Goal: Transaction & Acquisition: Subscribe to service/newsletter

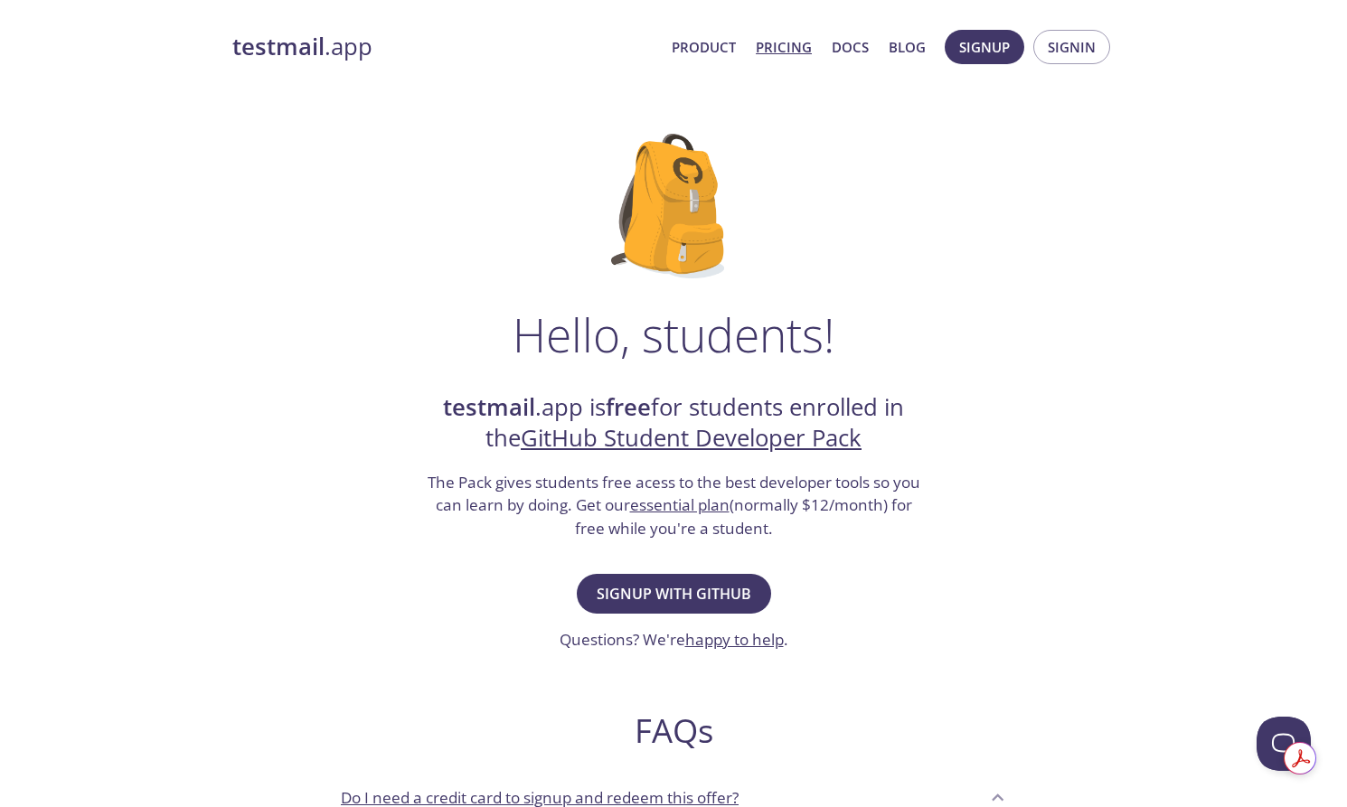
click at [772, 41] on link "Pricing" at bounding box center [784, 46] width 56 height 23
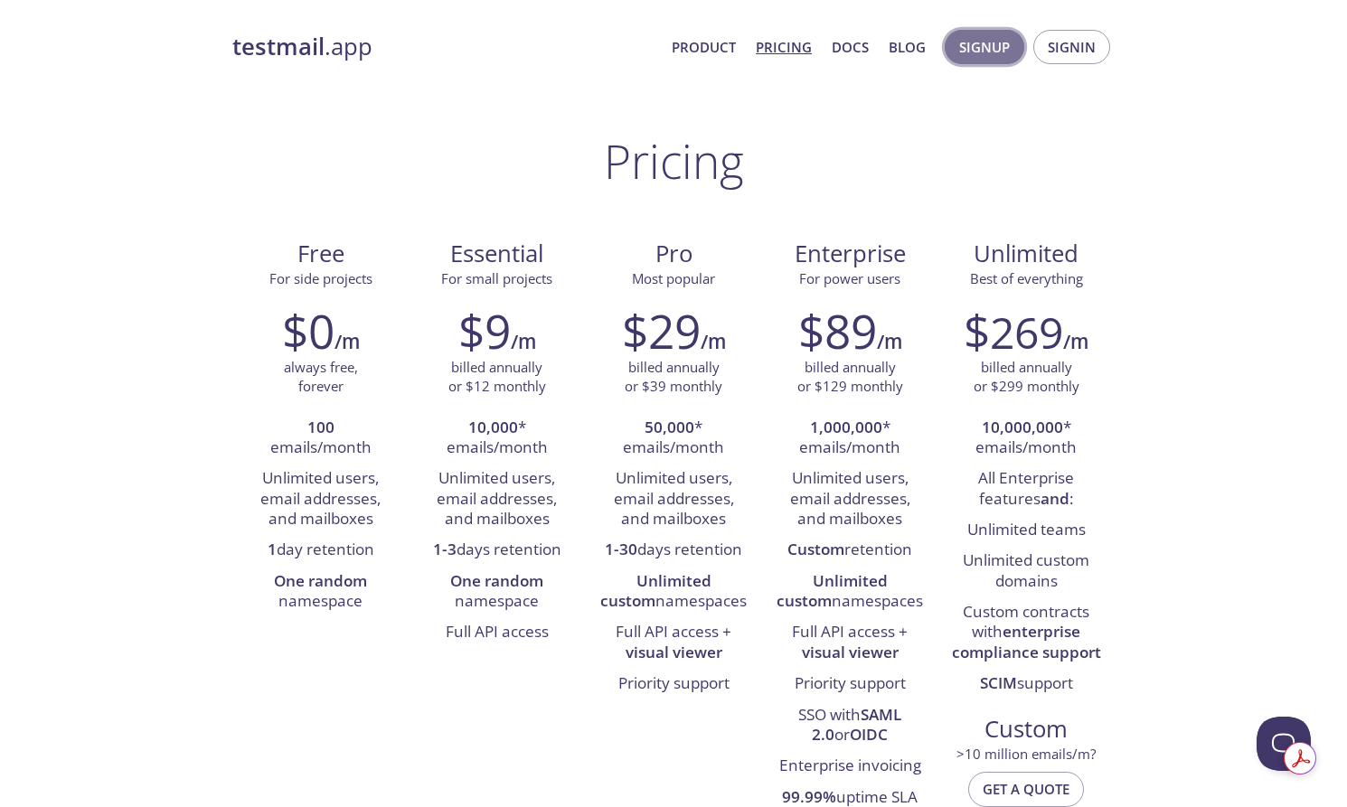
click at [999, 54] on span "Signup" at bounding box center [984, 46] width 51 height 23
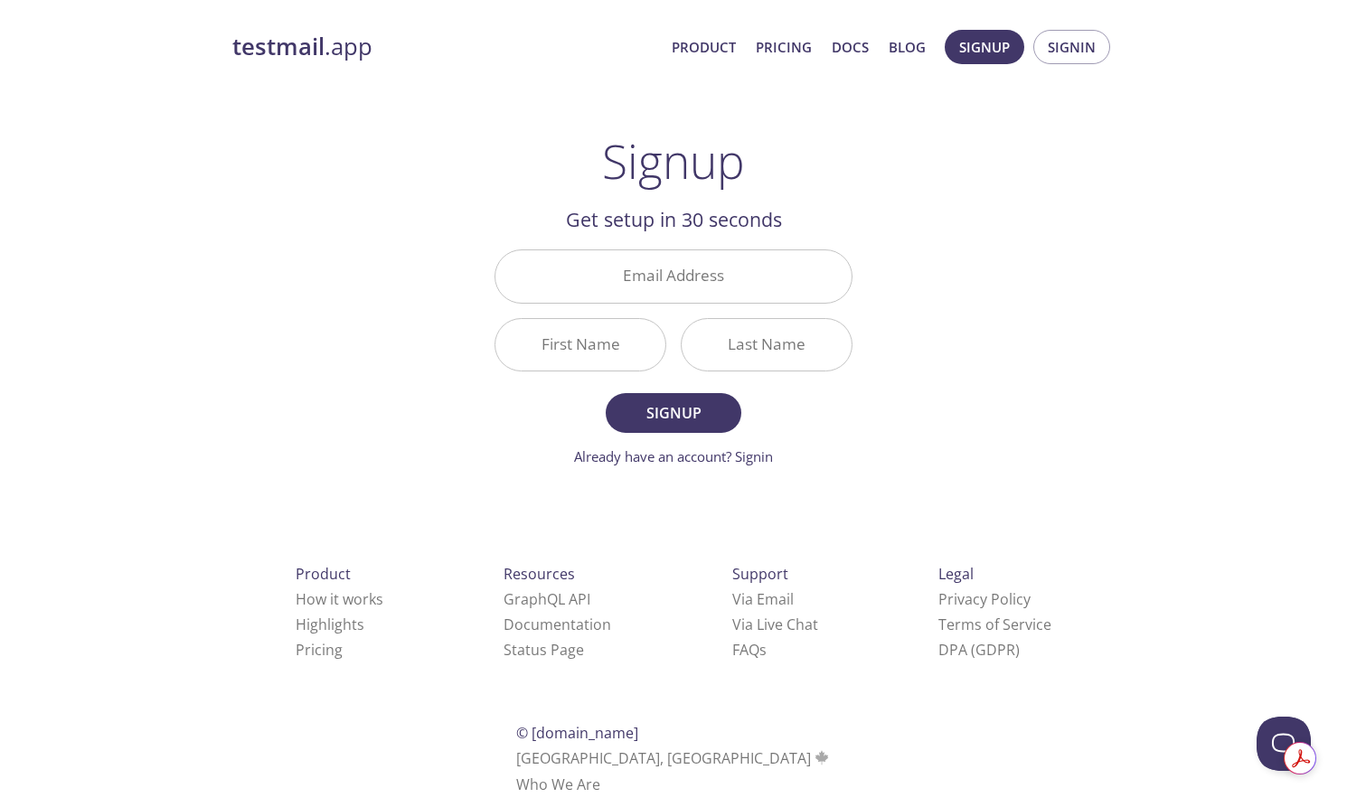
click at [961, 201] on div "testmail .app Product Pricing Docs Blog Signup Signin Signup Get setup in 30 se…" at bounding box center [673, 433] width 925 height 830
click at [748, 265] on input "Email Address" at bounding box center [673, 276] width 356 height 52
type input "[EMAIL_ADDRESS][DOMAIN_NAME]"
click at [635, 345] on input "First Name" at bounding box center [580, 345] width 170 height 52
type input "[PERSON_NAME]"
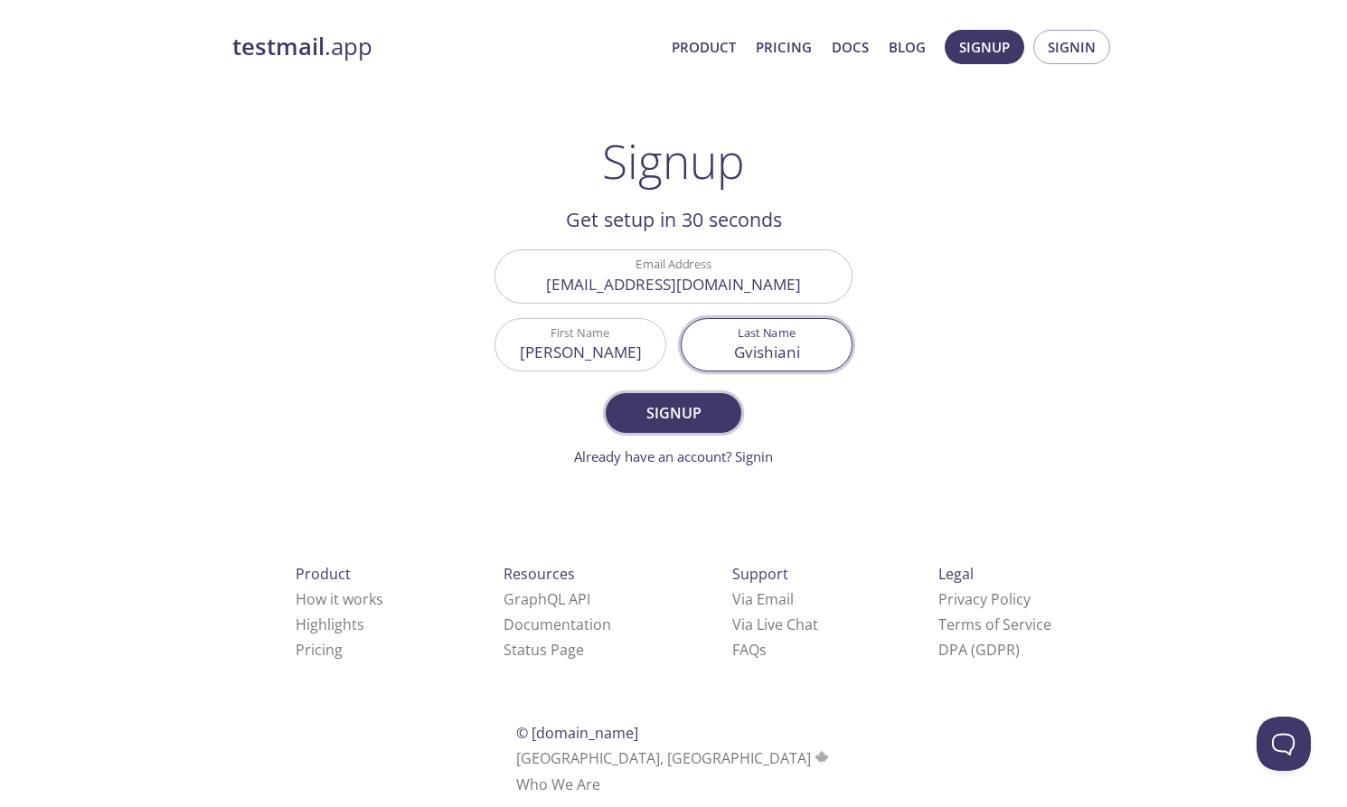
type input "Gvishiani"
click at [648, 418] on span "Signup" at bounding box center [673, 412] width 96 height 25
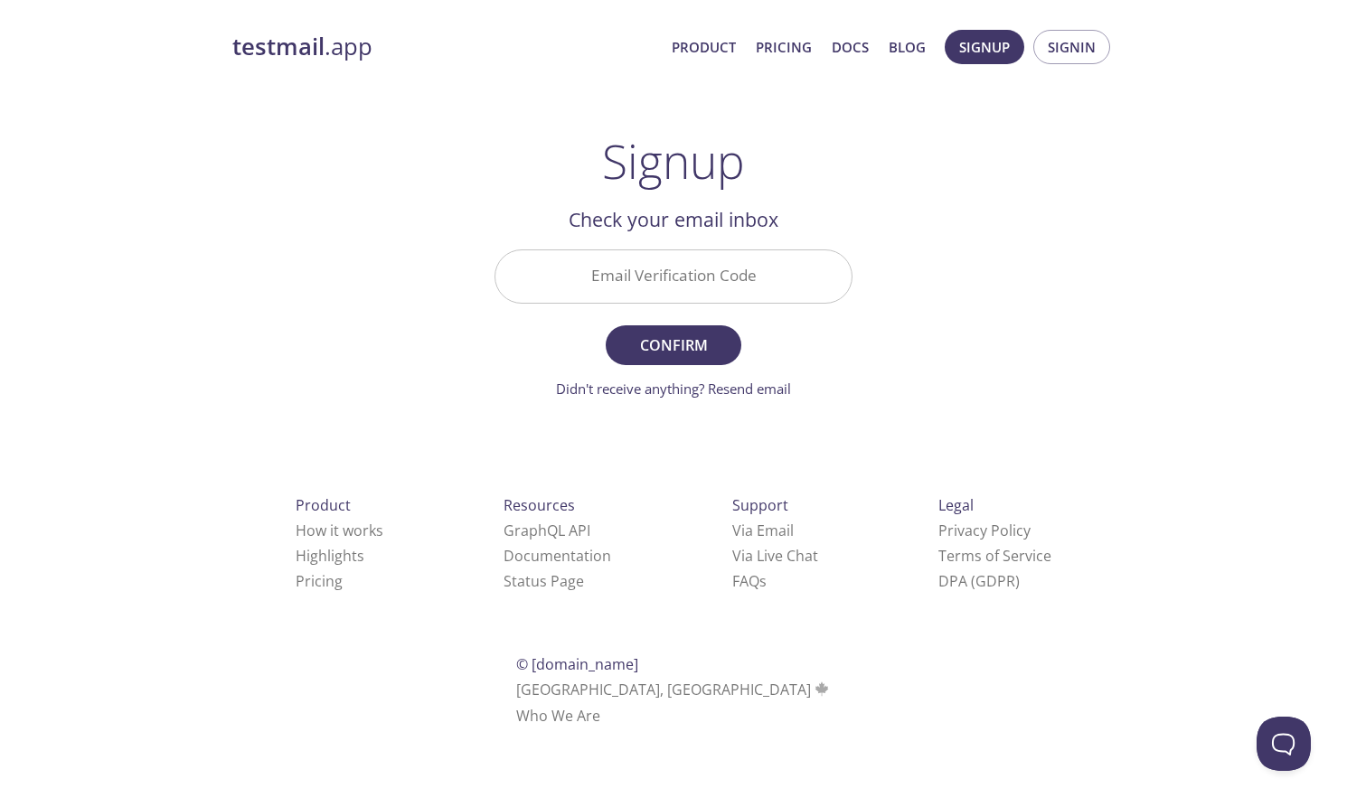
click at [809, 270] on input "Email Verification Code" at bounding box center [673, 276] width 356 height 52
paste input "W4UWNLK"
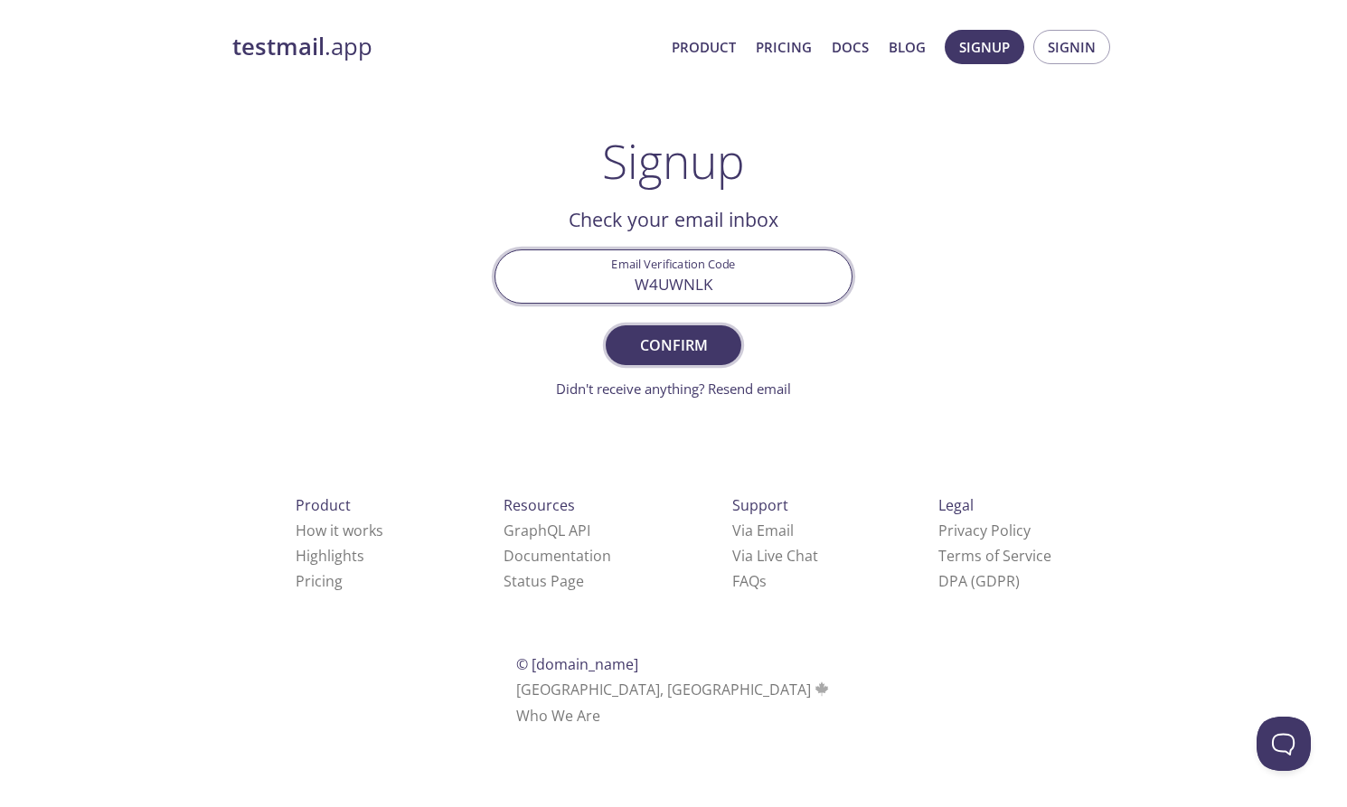
type input "W4UWNLK"
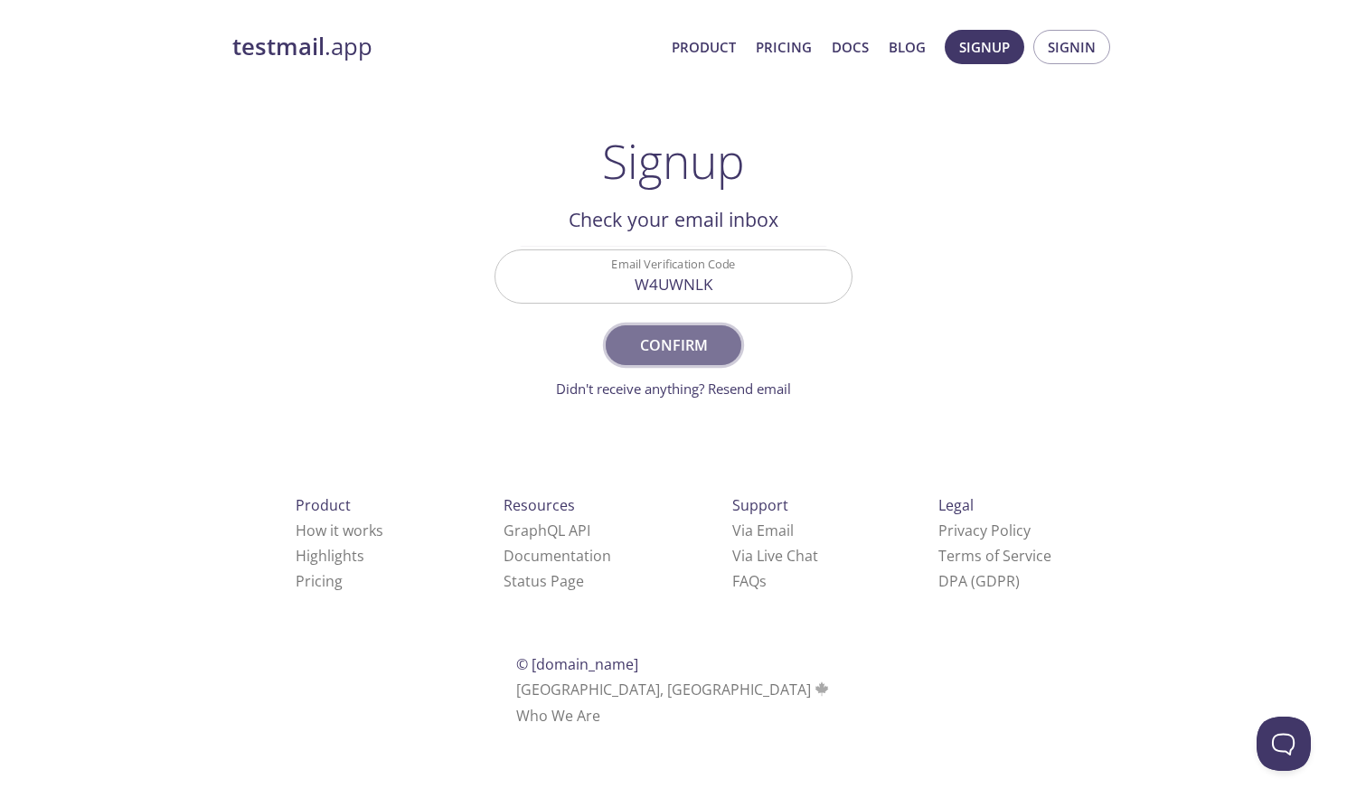
click at [696, 345] on span "Confirm" at bounding box center [673, 345] width 96 height 25
